Goal: Information Seeking & Learning: Learn about a topic

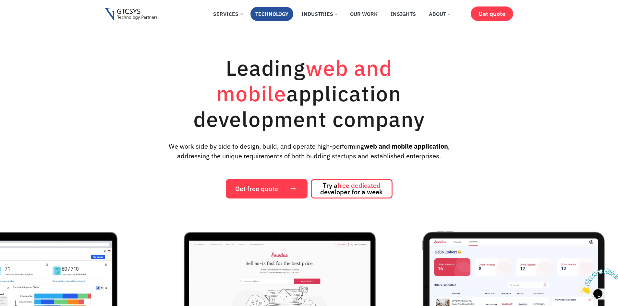
click at [265, 16] on link "Technology" at bounding box center [271, 14] width 43 height 14
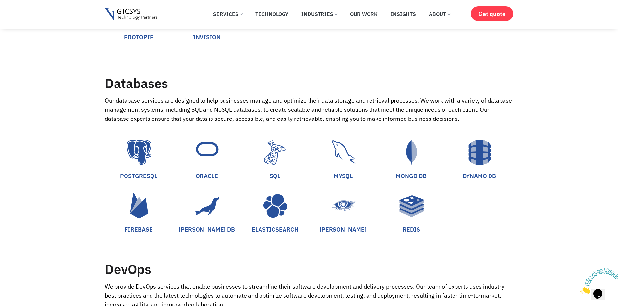
scroll to position [1265, 0]
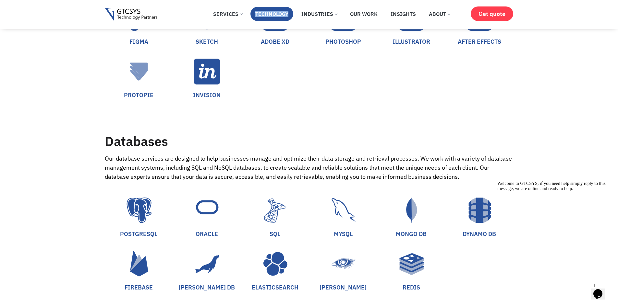
drag, startPoint x: 249, startPoint y: 10, endPoint x: 288, endPoint y: 15, distance: 39.8
click at [288, 15] on ul "Services Application Services Web Application Mobile Application AI (Artificial…" at bounding box center [331, 16] width 246 height 18
copy ul "Application Services Web Application Mobile Application AI (Artificial Intellig…"
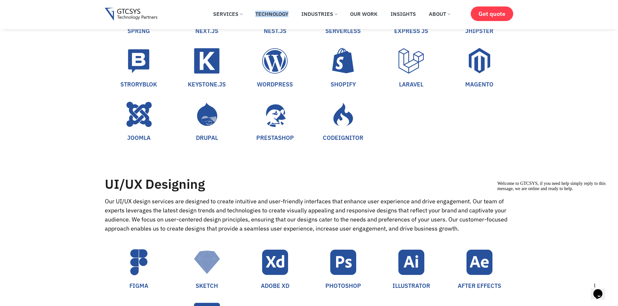
scroll to position [941, 0]
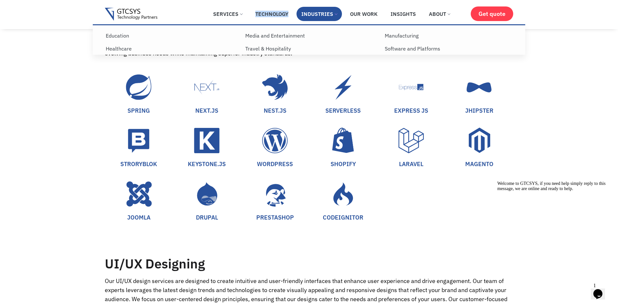
click at [326, 19] on link "Industries" at bounding box center [318, 14] width 45 height 14
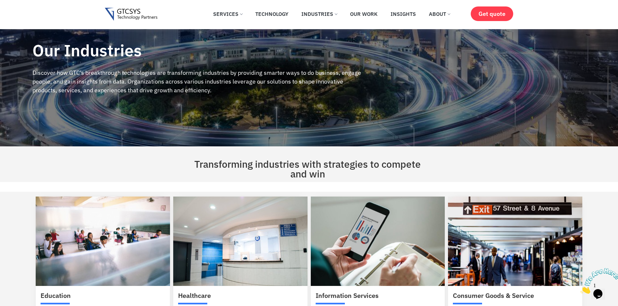
scroll to position [32, 0]
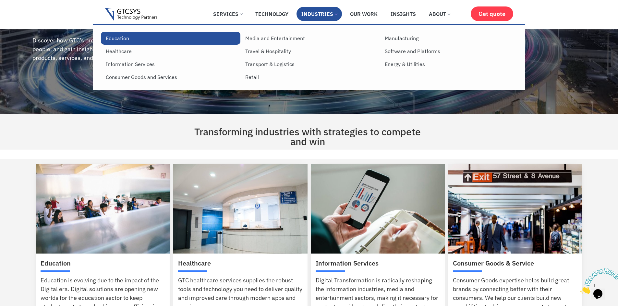
click at [125, 41] on link "Education" at bounding box center [170, 38] width 139 height 13
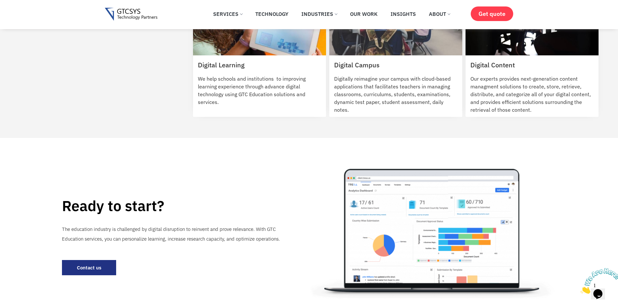
scroll to position [745, 0]
